Goal: Find specific page/section: Find specific page/section

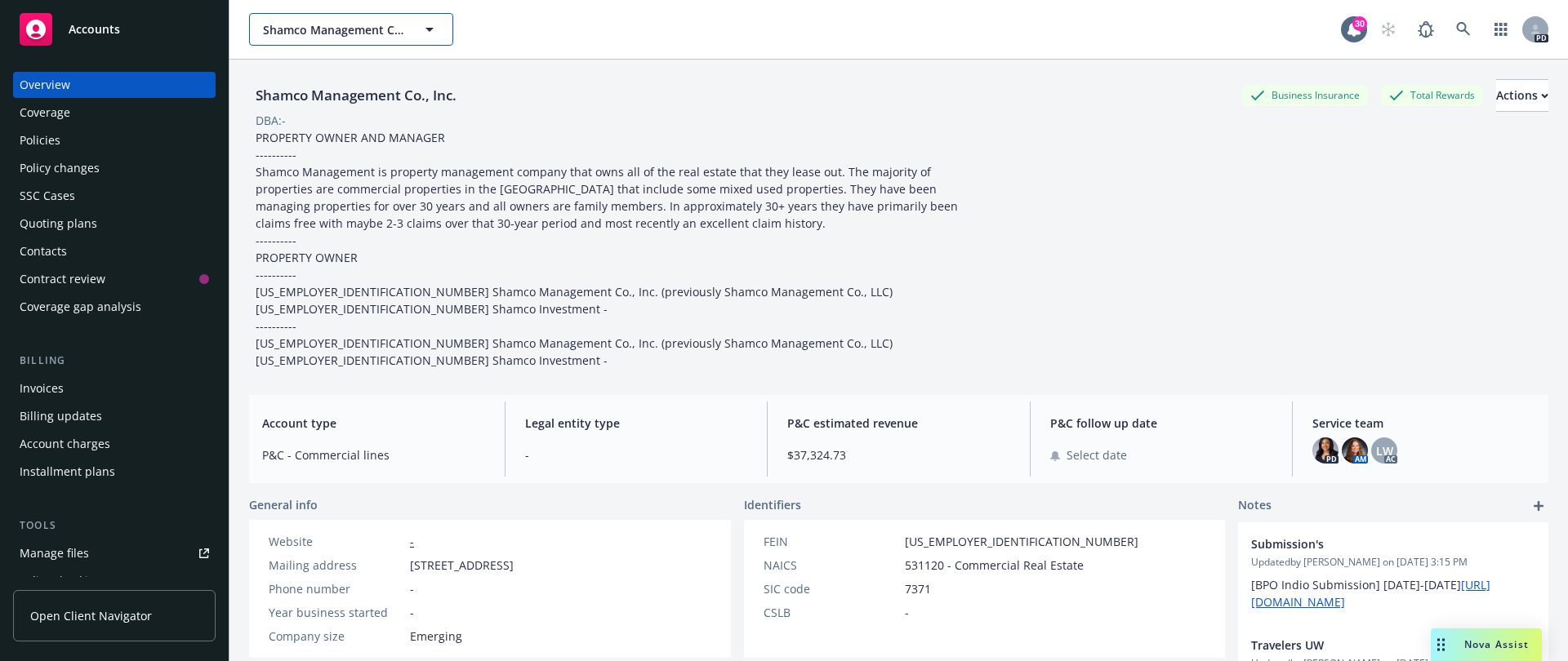
click at [397, 36] on span "Shamco Management Co., Inc." at bounding box center [334, 29] width 142 height 17
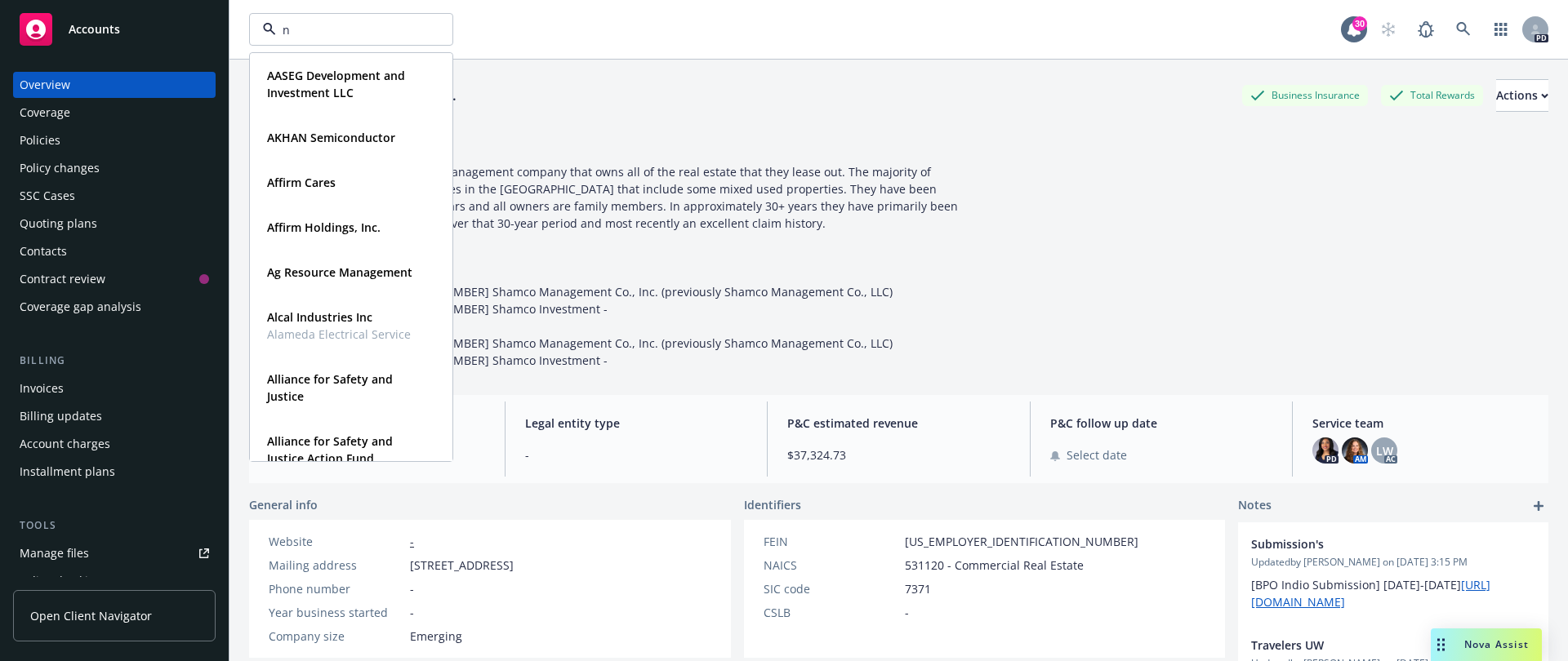
type input "no"
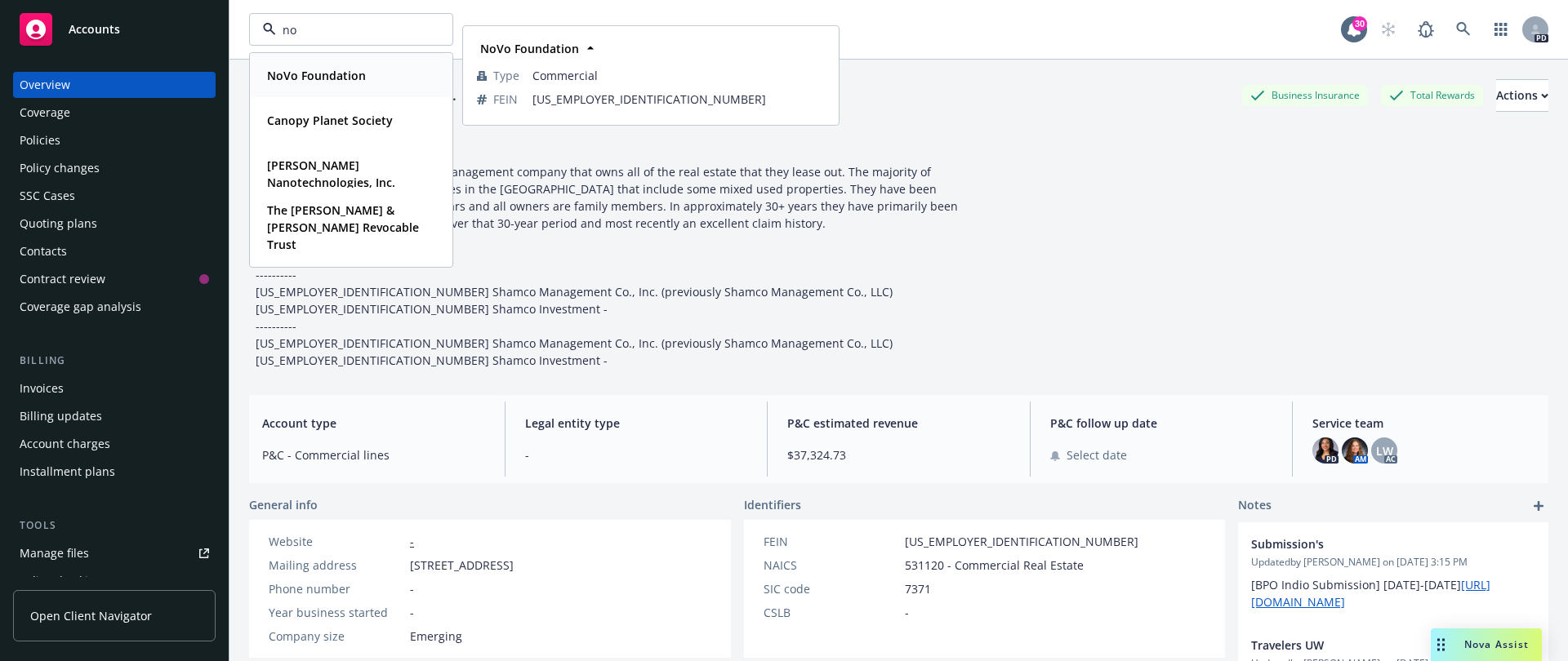
click at [363, 75] on strong "NoVo Foundation" at bounding box center [316, 75] width 99 height 15
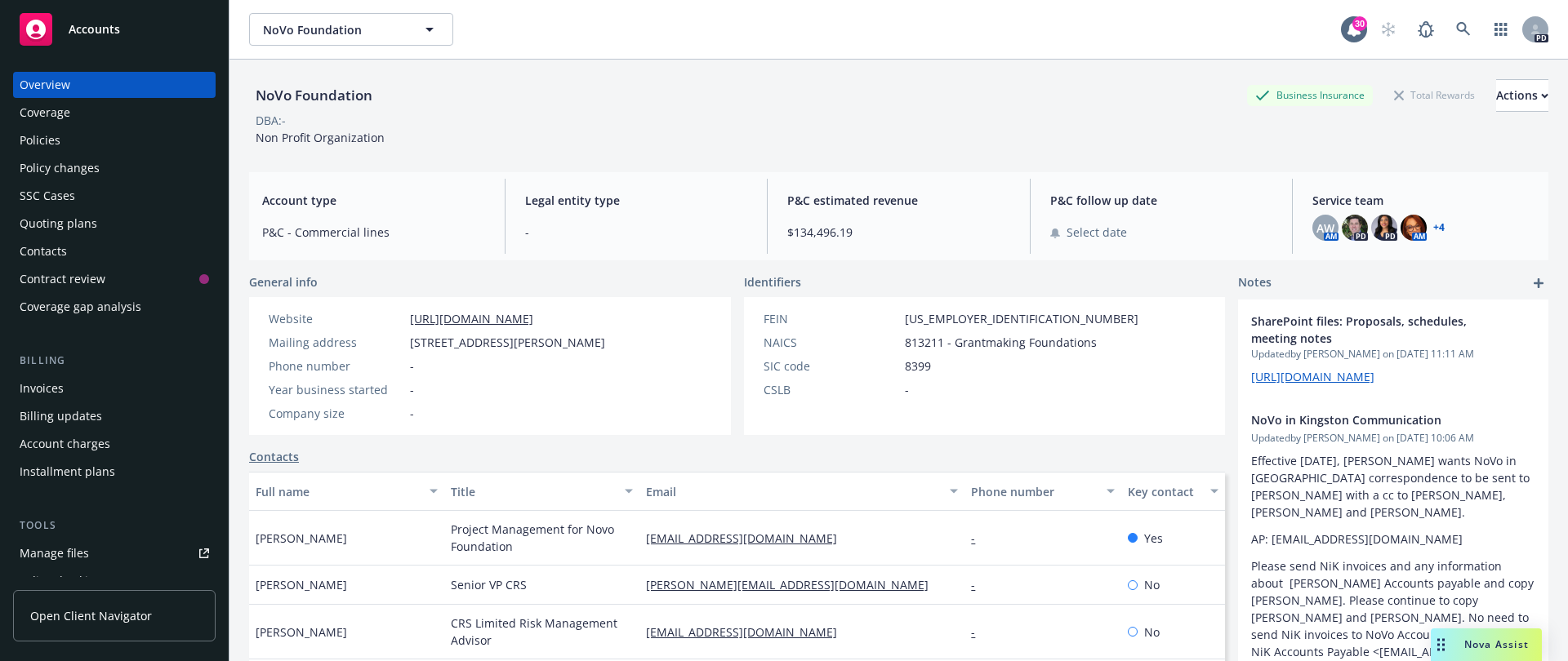
click at [1430, 223] on div "+ 4" at bounding box center [1437, 228] width 14 height 9
click at [1433, 223] on link "+ 4" at bounding box center [1439, 228] width 11 height 9
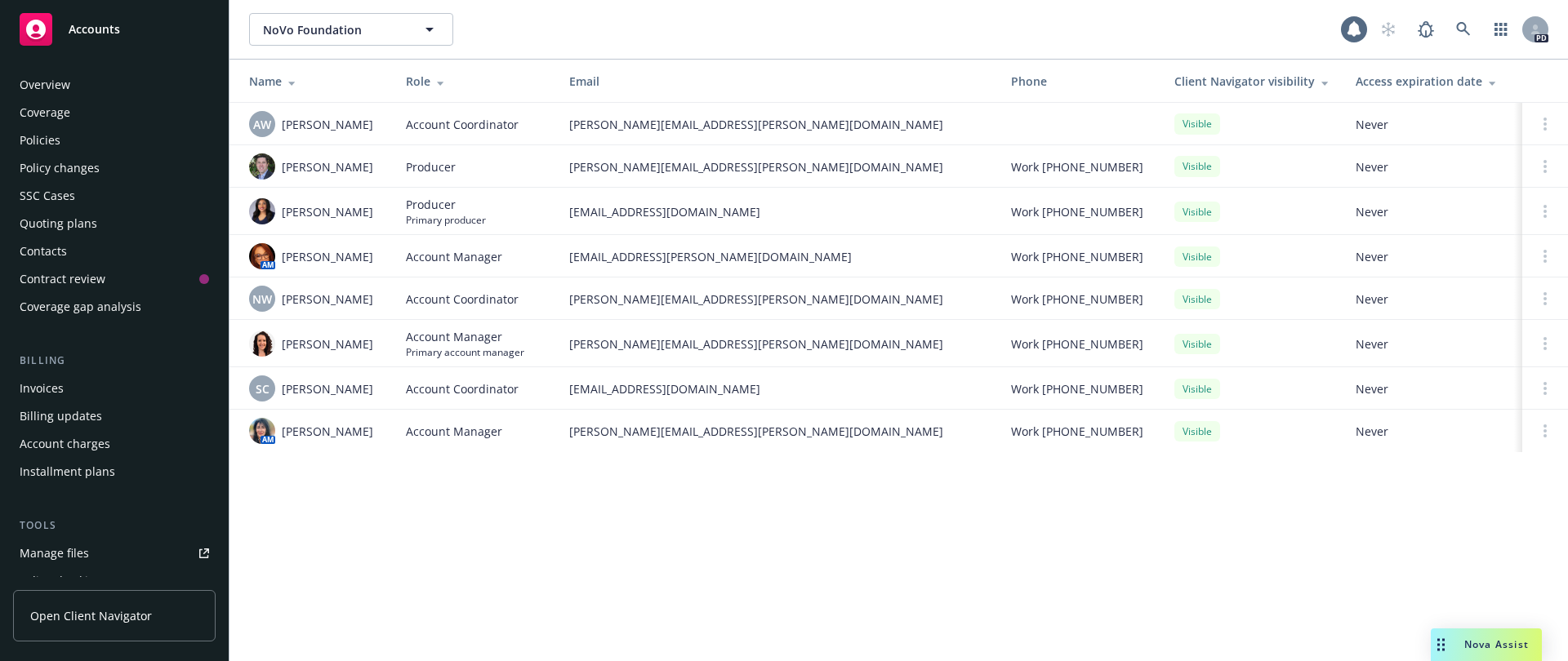
scroll to position [403, 0]
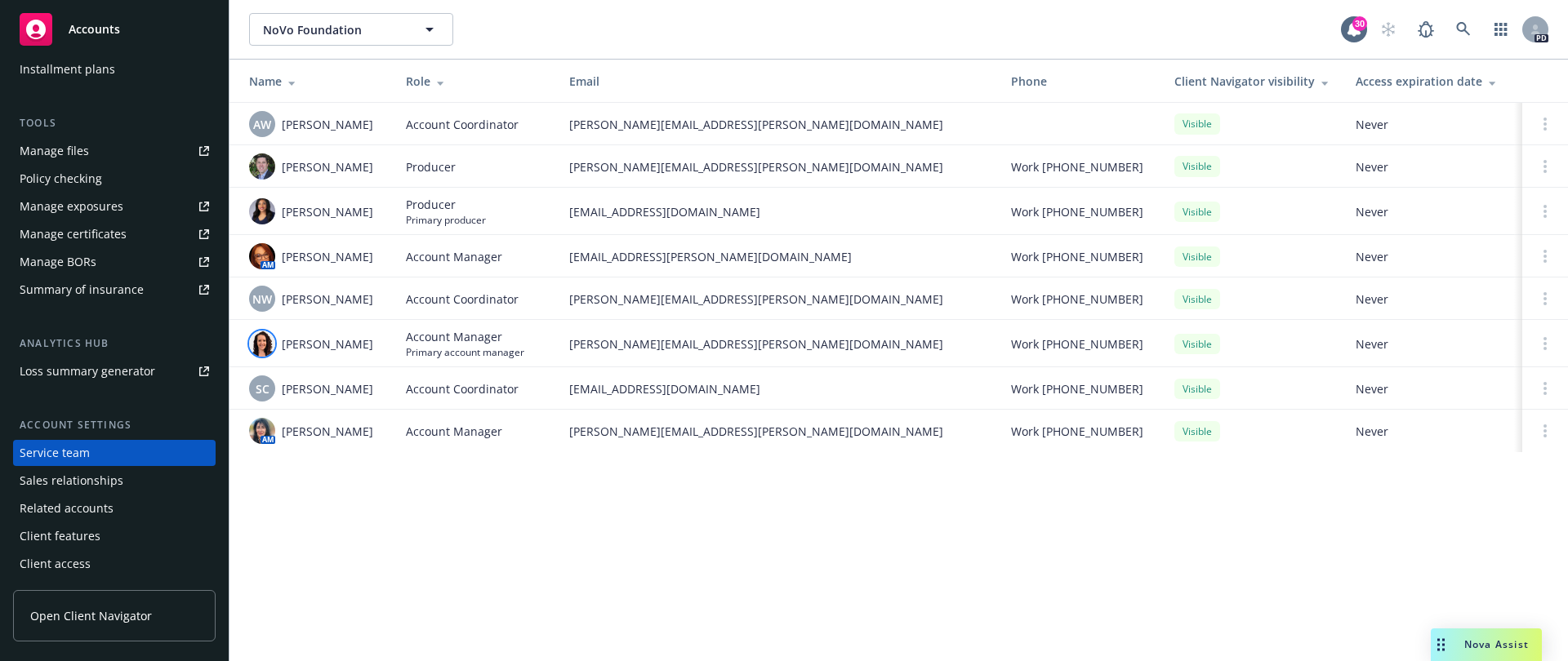
click at [254, 346] on img at bounding box center [261, 343] width 26 height 26
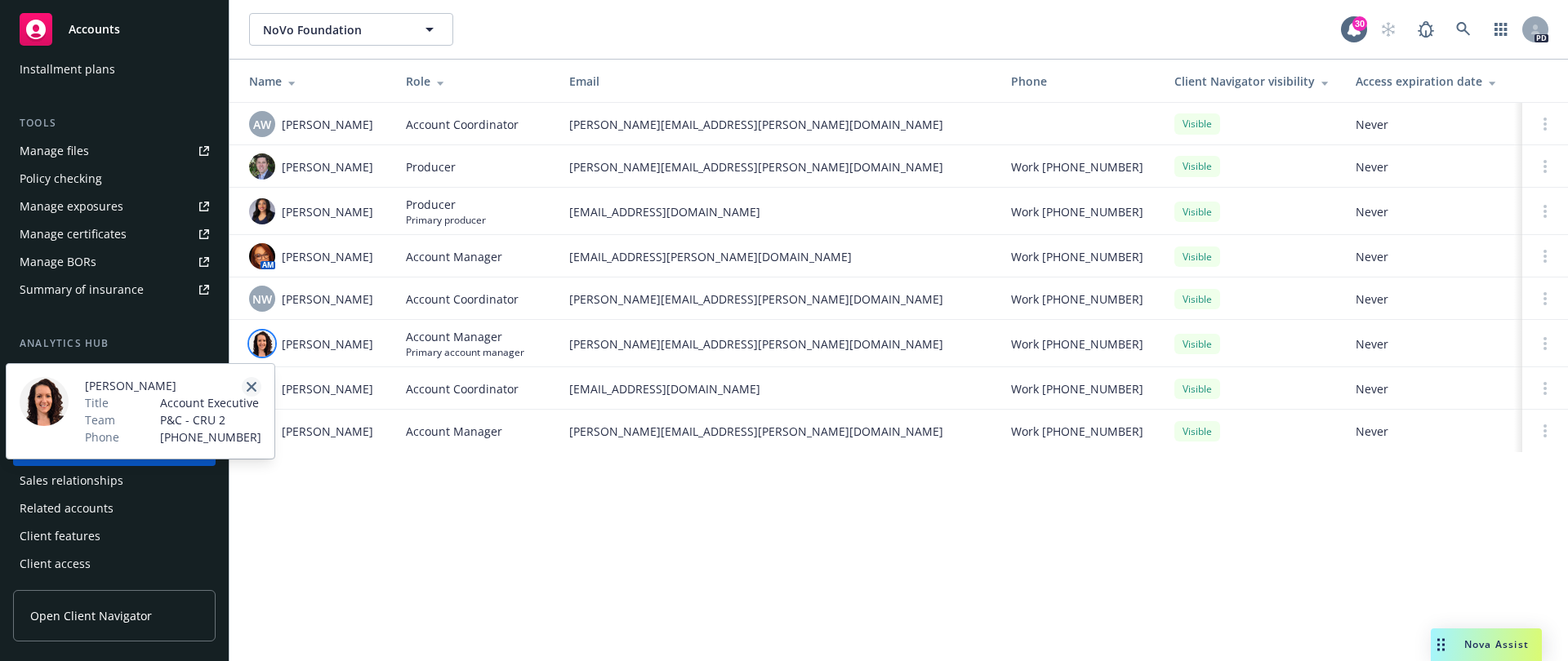
click at [255, 380] on link "close" at bounding box center [251, 387] width 20 height 20
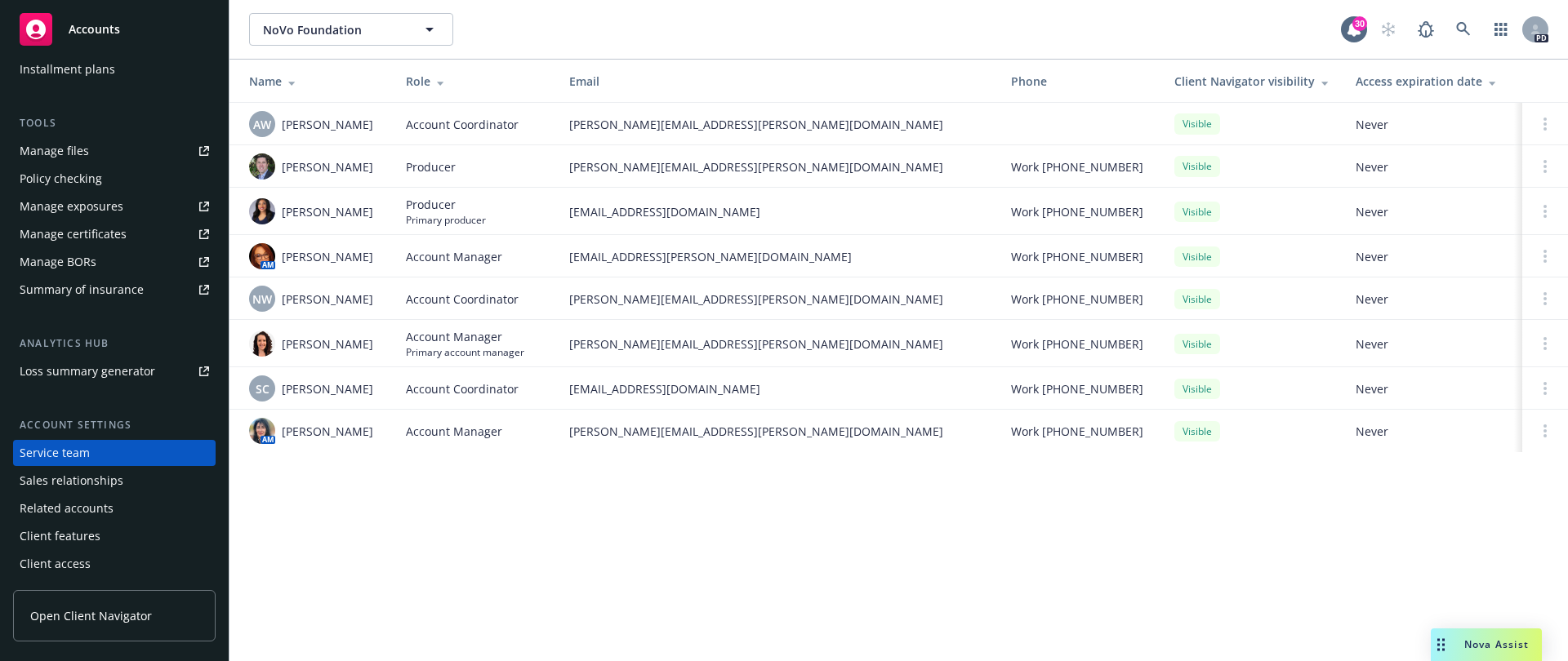
scroll to position [0, 0]
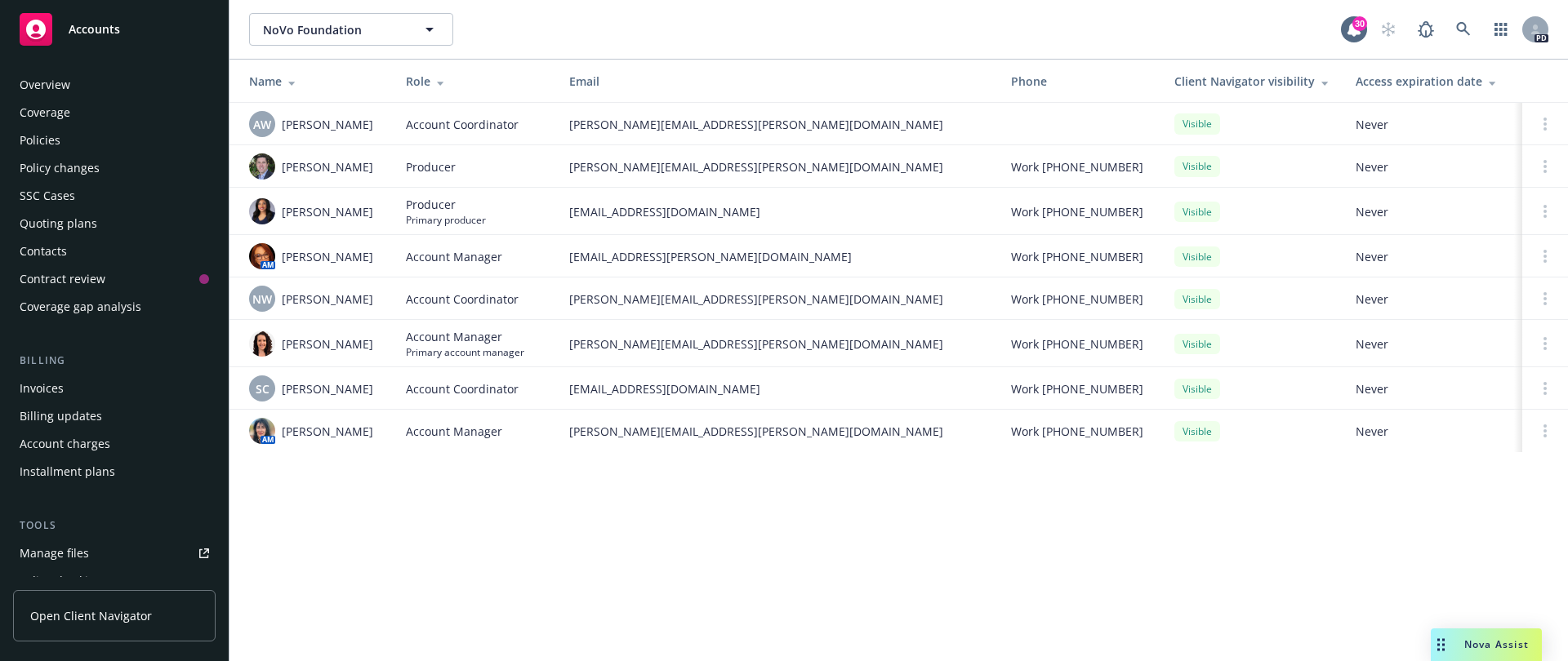
click at [78, 130] on div "Policies" at bounding box center [114, 140] width 189 height 26
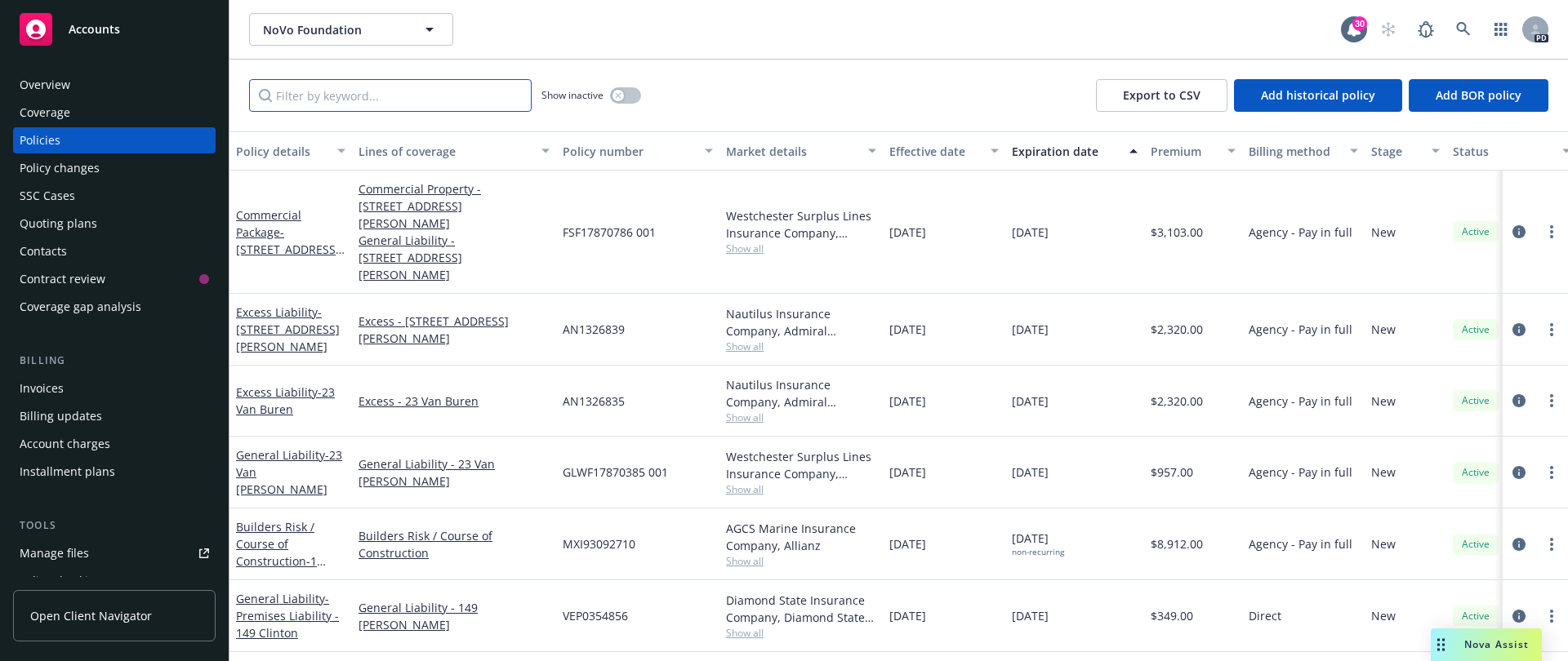
click at [320, 90] on input "Filter by keyword..." at bounding box center [390, 95] width 282 height 32
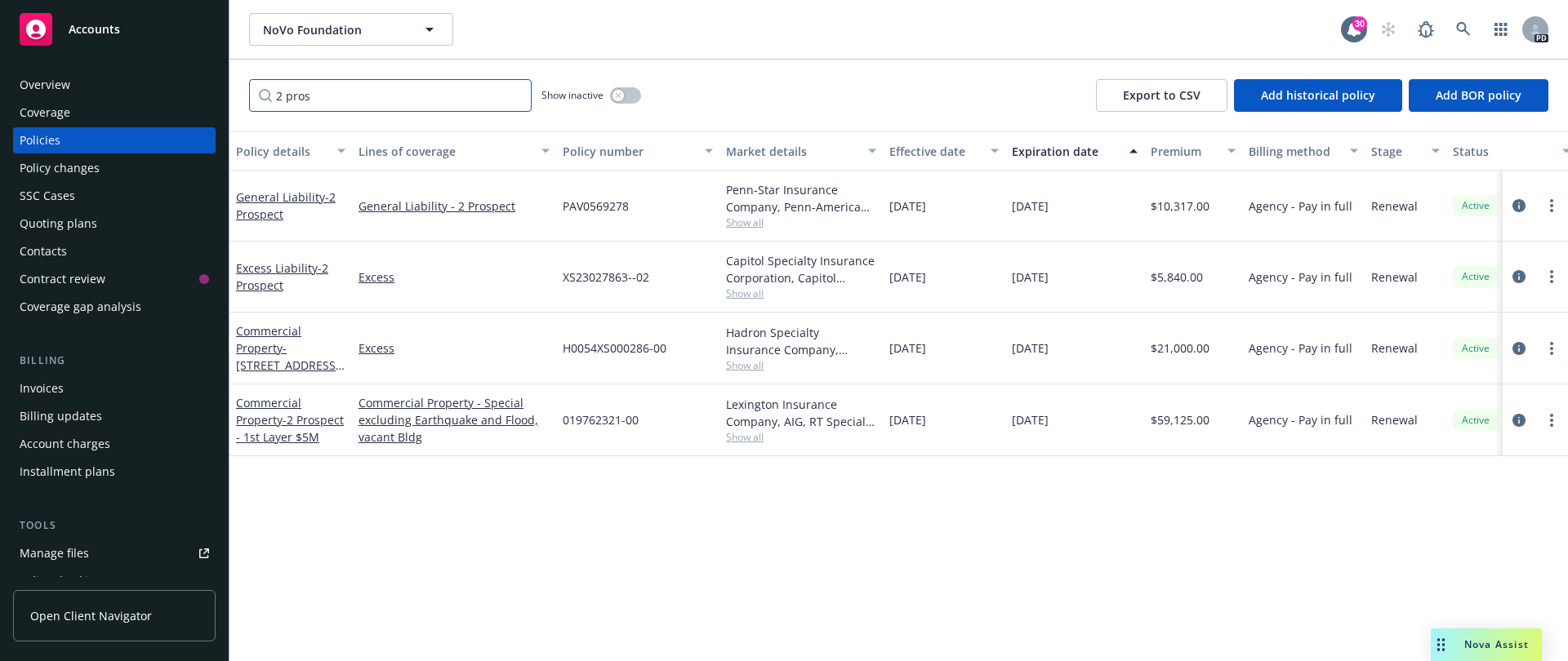
type input "2 pros"
click at [80, 113] on div "Coverage" at bounding box center [114, 112] width 189 height 26
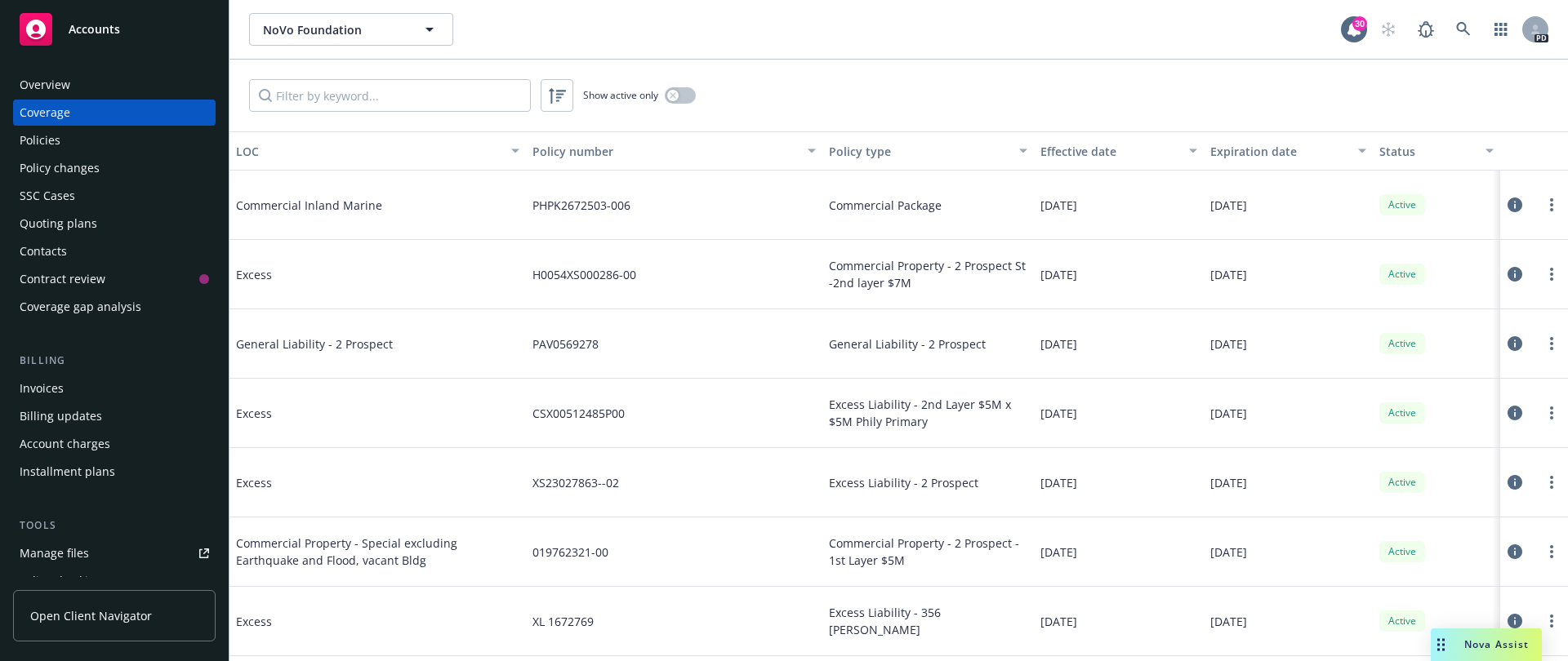
click at [90, 78] on div "Overview" at bounding box center [114, 85] width 189 height 26
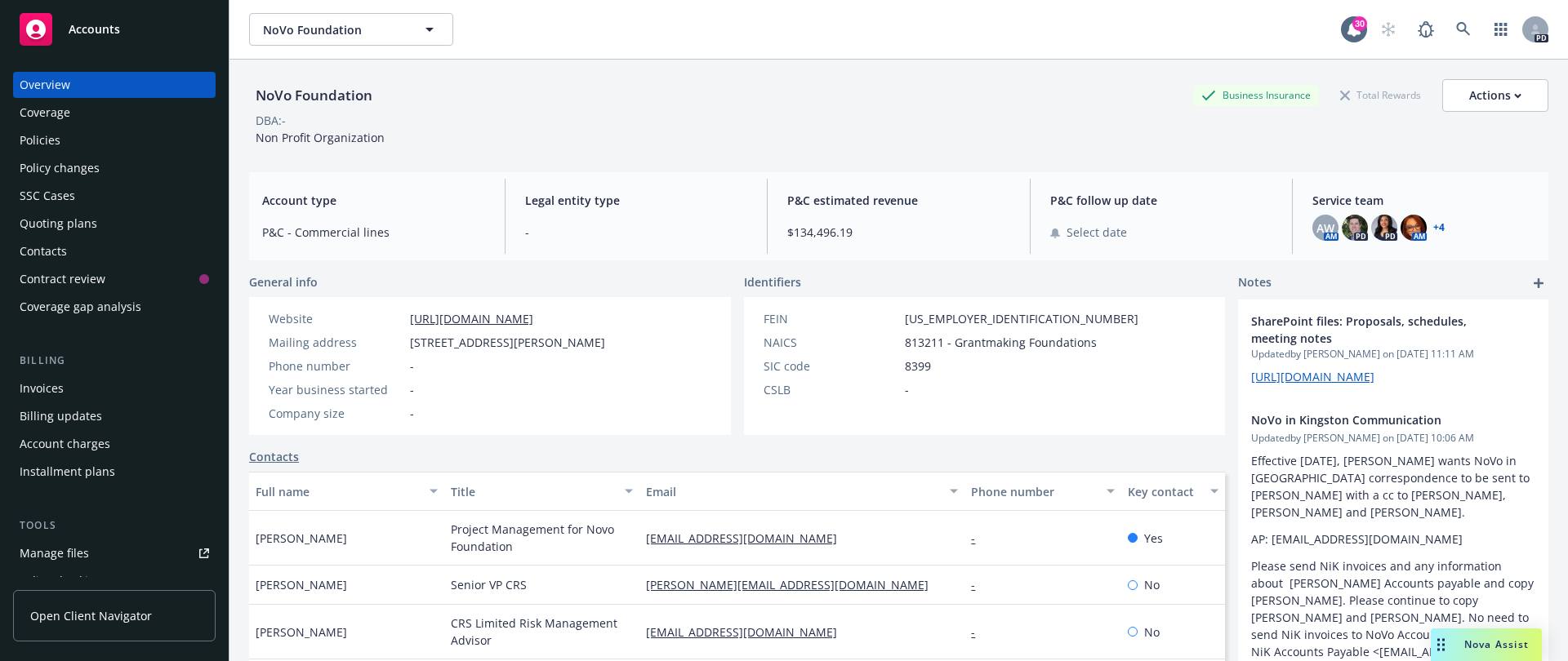
scroll to position [403, 0]
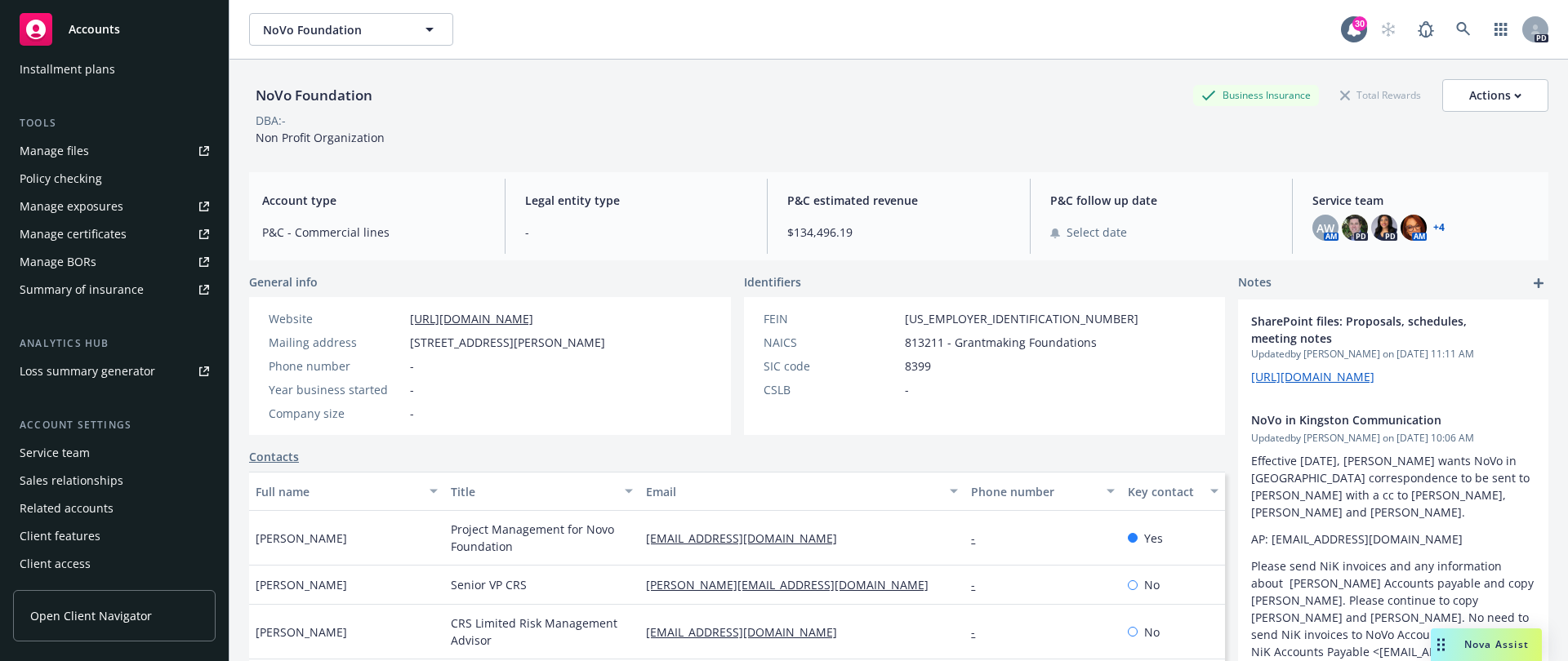
click at [78, 461] on div "Service team" at bounding box center [55, 452] width 70 height 26
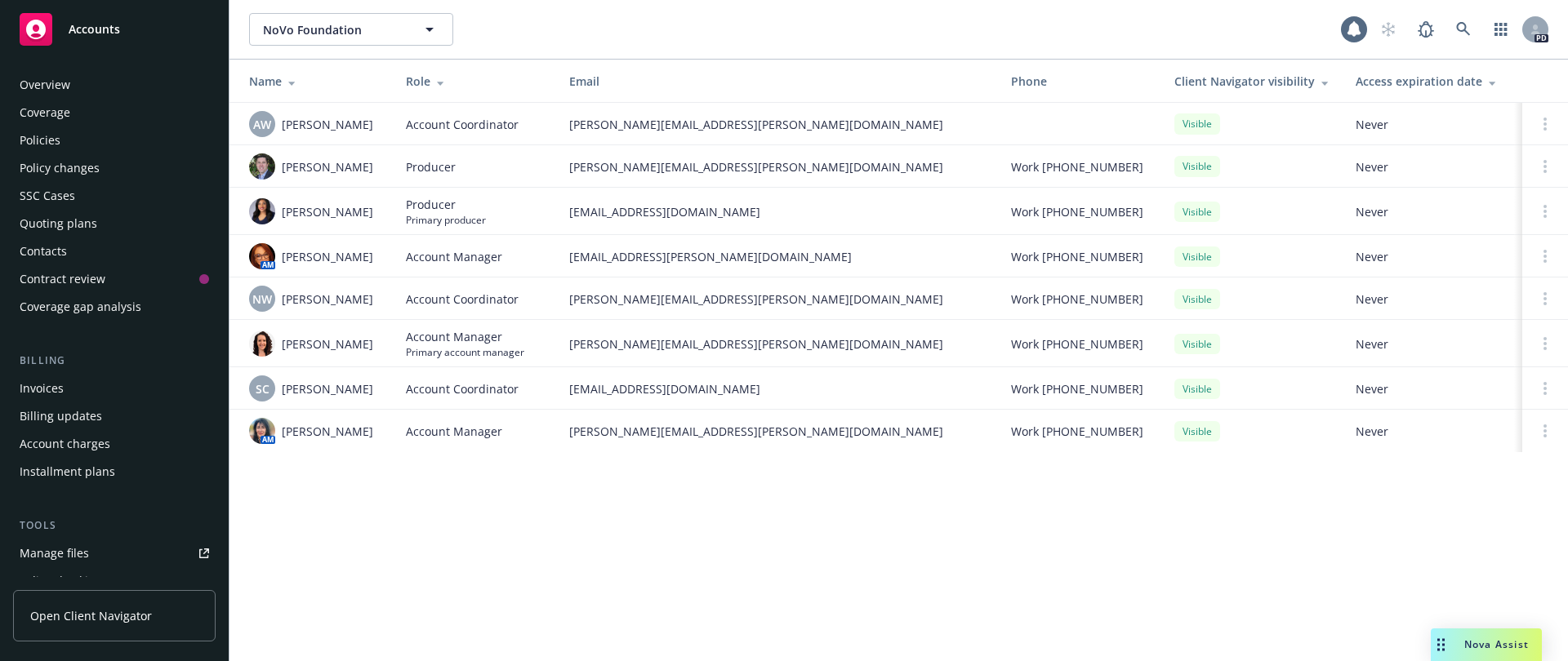
scroll to position [403, 0]
